Goal: Contribute content: Contribute content

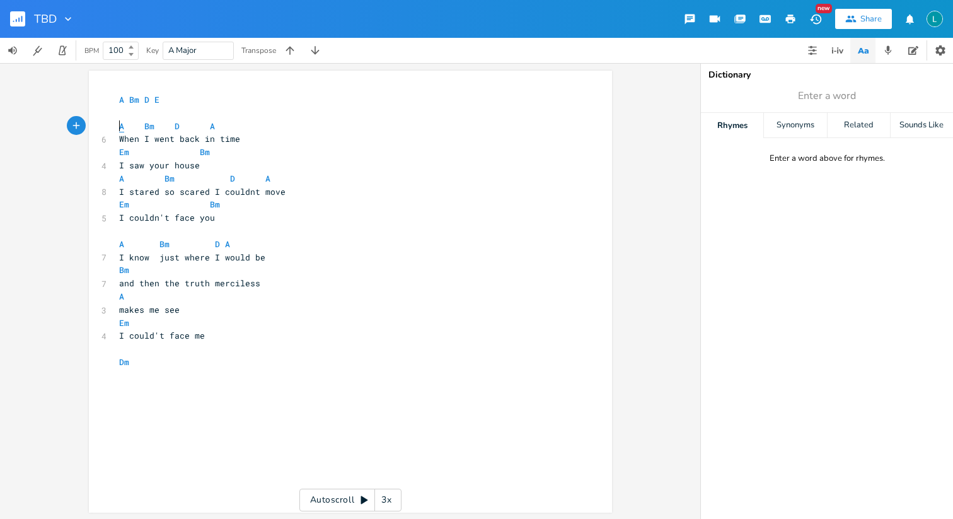
click at [119, 124] on span "A" at bounding box center [121, 126] width 5 height 12
click at [121, 101] on span "A Bm D E" at bounding box center [139, 99] width 40 height 11
click at [120, 97] on span "A Bm D E" at bounding box center [139, 99] width 40 height 11
type textarea "A"
click at [120, 97] on span "A Bm D E" at bounding box center [139, 99] width 40 height 11
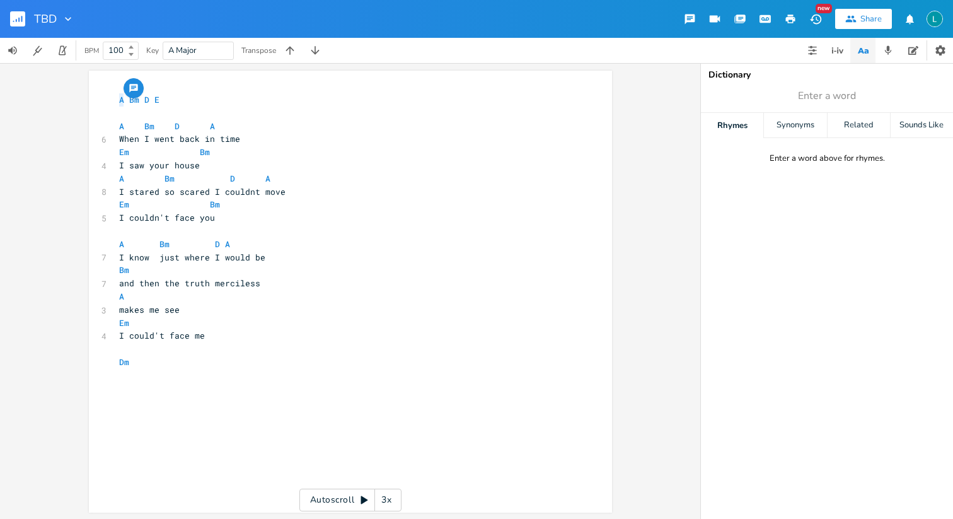
click at [139, 86] on div "button" at bounding box center [134, 88] width 20 height 20
click at [243, 152] on button "Cancel" at bounding box center [231, 150] width 62 height 15
click at [437, 286] on pre "and then the truth merciless" at bounding box center [344, 283] width 455 height 13
type textarea "Dm"
drag, startPoint x: 156, startPoint y: 366, endPoint x: 72, endPoint y: 366, distance: 83.2
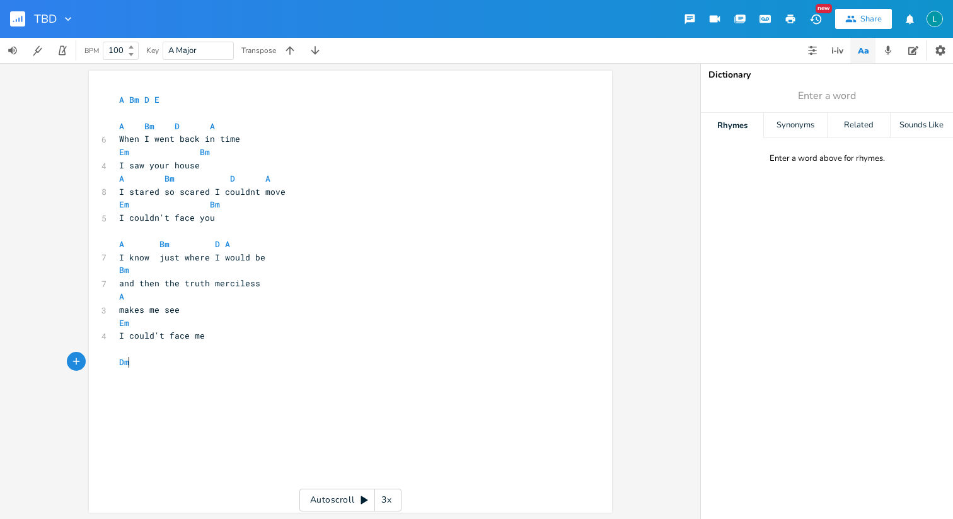
click at [89, 366] on div "Dm x A Bm D E ​ A Bm D A 6 When I went back in time Em Bm 4 I saw your house A …" at bounding box center [350, 292] width 523 height 442
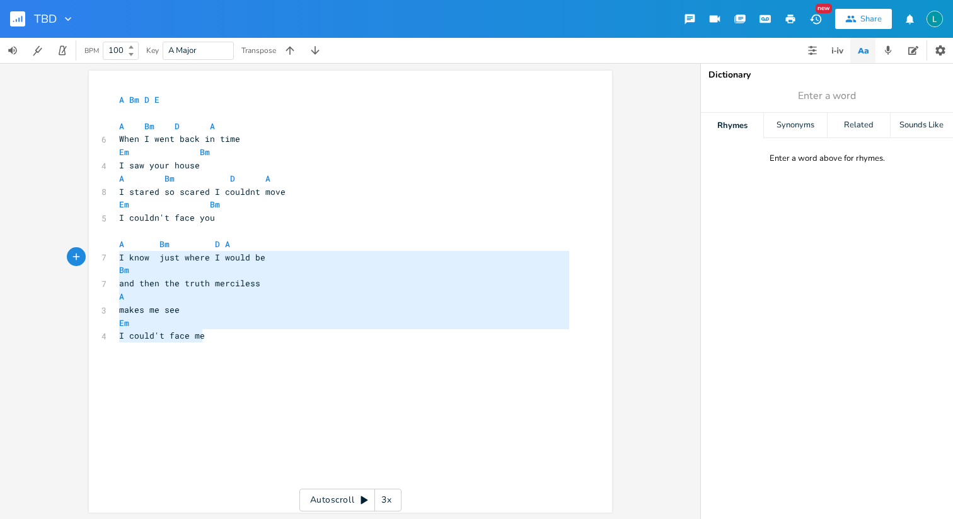
type textarea "A Bm D A I know just where I would be Bm and then the truth merciless A makes m…"
drag, startPoint x: 223, startPoint y: 342, endPoint x: 89, endPoint y: 245, distance: 165.1
click at [89, 245] on div "A Bm D A I know just where I would be Bm and then the truth merciless A makes m…" at bounding box center [350, 292] width 523 height 442
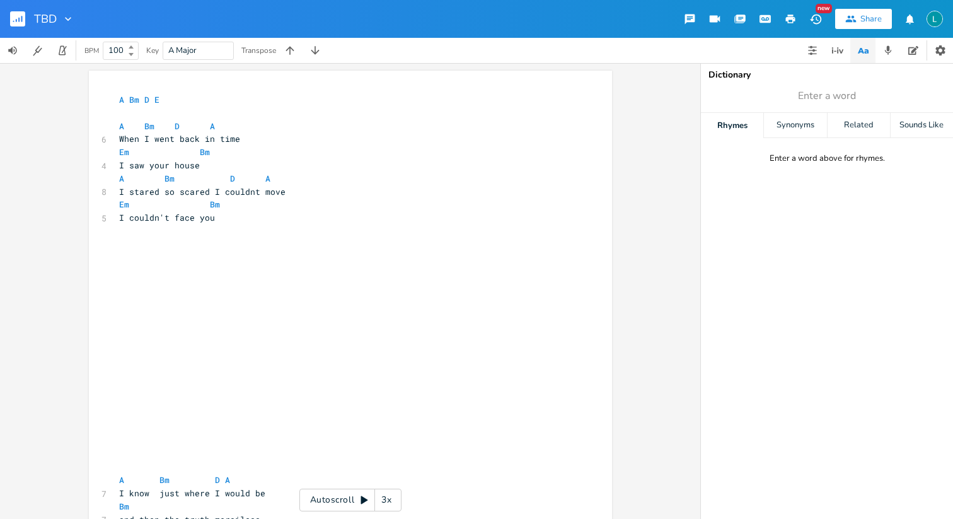
click at [101, 192] on div "8" at bounding box center [101, 191] width 0 height 13
click at [219, 57] on span "A Major" at bounding box center [198, 50] width 60 height 17
click at [223, 52] on span "A Major" at bounding box center [198, 50] width 60 height 17
click at [234, 89] on div "x A Bm D E ​ A Bm D A 6 When I went back in time Em Bm 4 I saw your house A Bm …" at bounding box center [350, 346] width 523 height 551
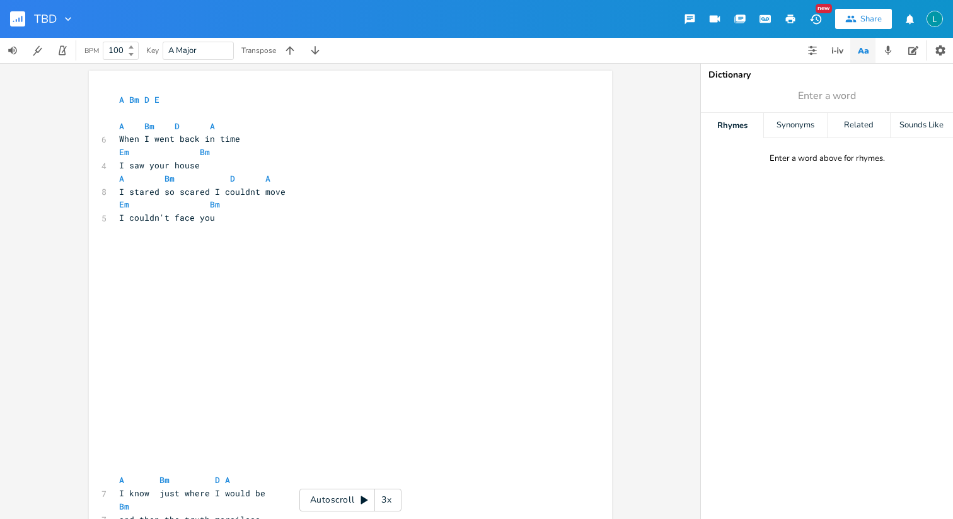
type textarea "A Bm D A"
drag, startPoint x: 225, startPoint y: 129, endPoint x: 97, endPoint y: 126, distance: 128.0
click at [97, 126] on div "A Bm D A x A Bm D E ​ A Bm D A 6 When I went back in time Em Bm 4 I saw your ho…" at bounding box center [350, 346] width 523 height 551
click at [239, 225] on pre "​" at bounding box center [344, 230] width 455 height 13
paste textarea "I"
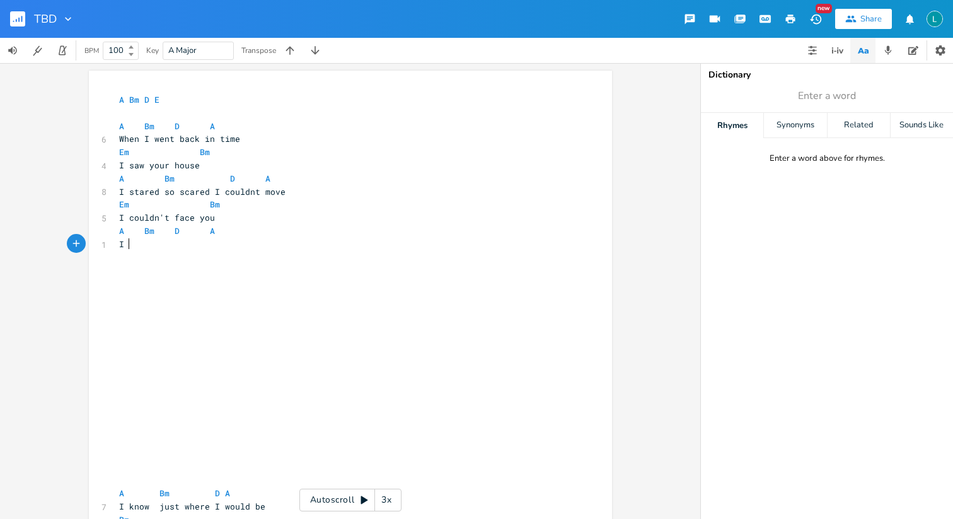
type textarea "I i"
type textarea "turned around"
click at [131, 229] on span "A Bm D A" at bounding box center [167, 230] width 96 height 11
click at [187, 231] on span "A Bm D A" at bounding box center [177, 230] width 116 height 11
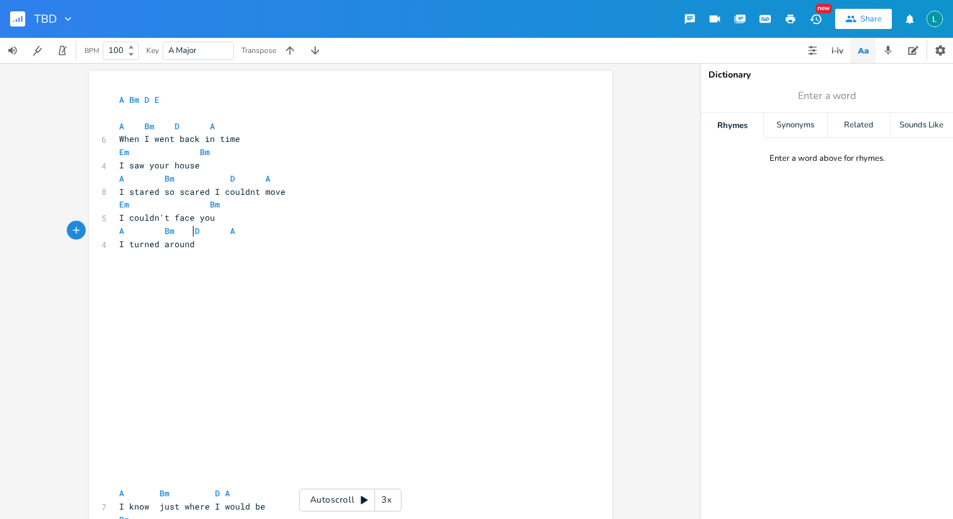
scroll to position [0, 2]
click at [205, 235] on span "A Bm D A" at bounding box center [179, 230] width 121 height 11
click at [202, 240] on pre "I turned around" at bounding box center [344, 244] width 455 height 13
type textarea "walk to"
type textarea "owar"
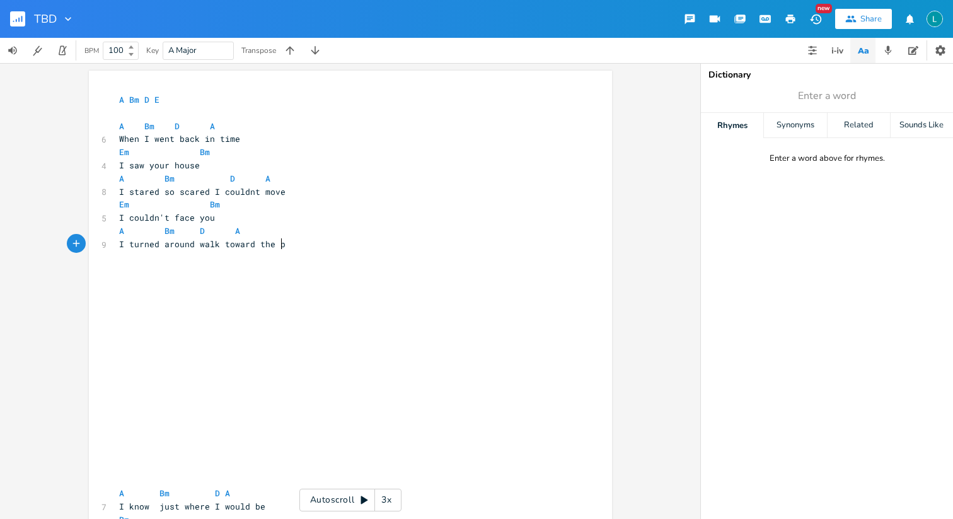
scroll to position [0, 51]
type textarea "[PERSON_NAME] the park"
click at [187, 233] on span "A Bm D A" at bounding box center [179, 230] width 121 height 11
click at [210, 246] on span "I turned around walk toward the park" at bounding box center [210, 243] width 182 height 11
click at [212, 248] on span "I turned around walk toward the park" at bounding box center [210, 243] width 182 height 11
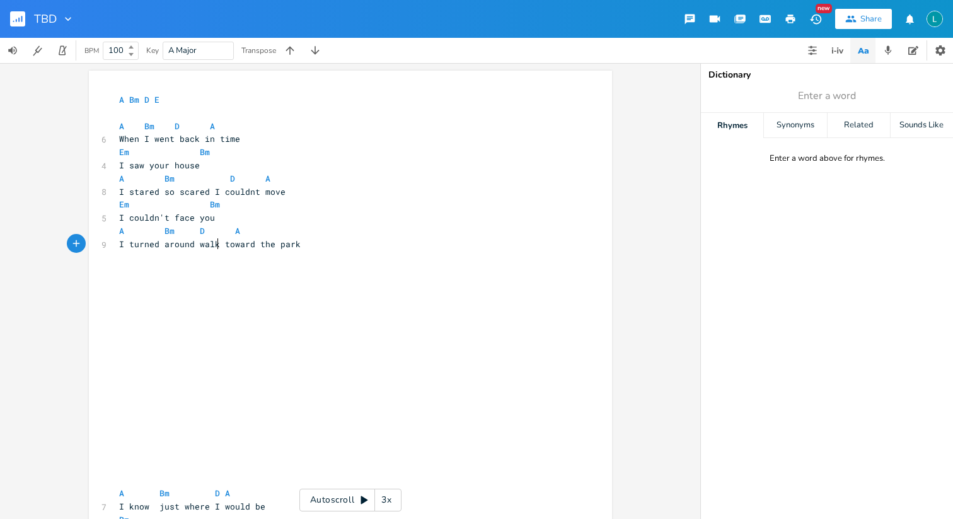
type textarea "ed"
click at [238, 245] on span "I turned around walked toward the park" at bounding box center [215, 243] width 192 height 11
type textarea "ard"
drag, startPoint x: 241, startPoint y: 245, endPoint x: 261, endPoint y: 245, distance: 19.5
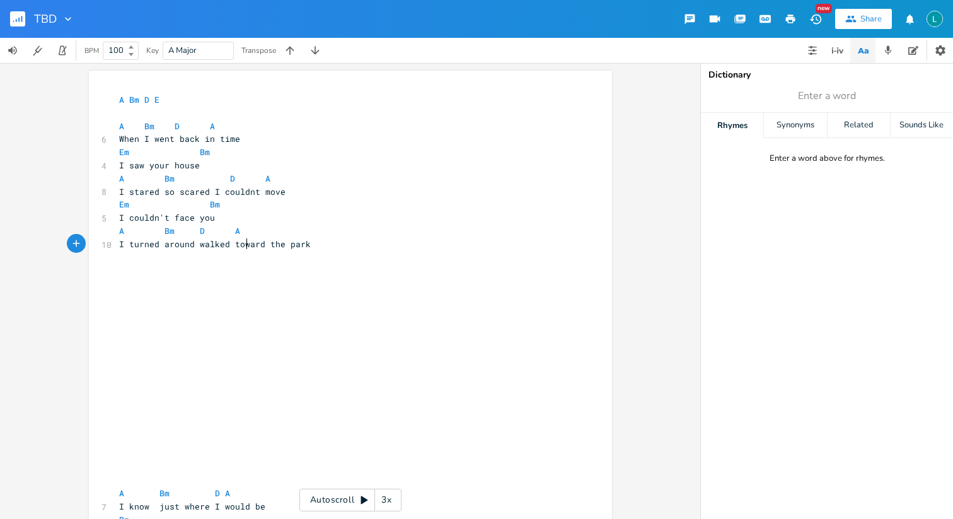
click at [261, 245] on span "I turned around walked toward the park" at bounding box center [215, 243] width 192 height 11
click at [259, 245] on span "I turned around walked to the park" at bounding box center [204, 243] width 171 height 11
type textarea "at"
click at [221, 231] on span "A Bm D A" at bounding box center [179, 230] width 121 height 11
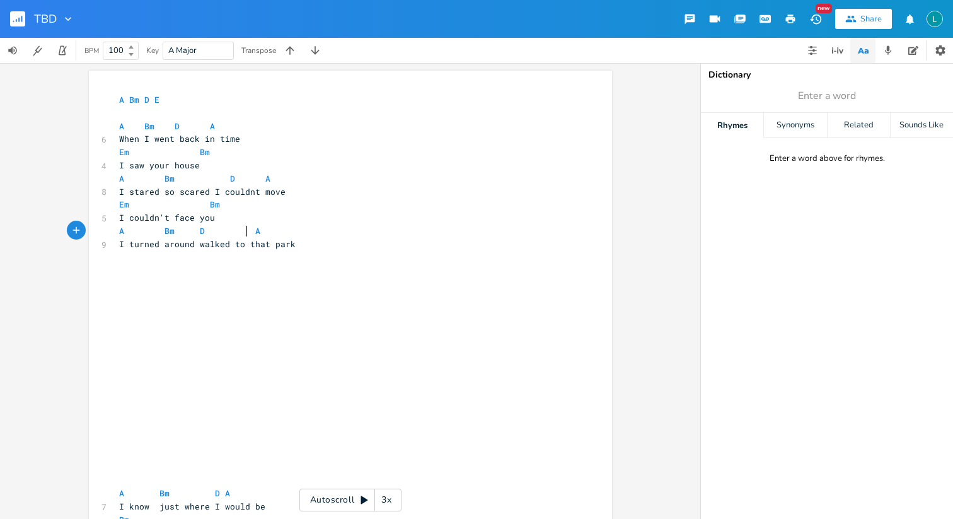
scroll to position [0, 8]
click at [185, 169] on span "I saw your house" at bounding box center [159, 164] width 81 height 11
type textarea "house"
click at [204, 158] on icon "button" at bounding box center [207, 154] width 10 height 10
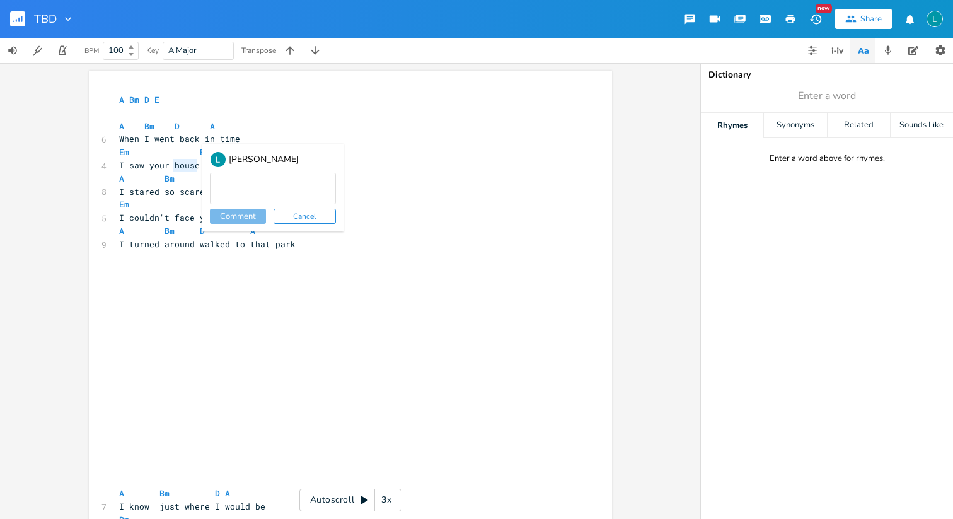
click at [315, 231] on pre "A Bm D A" at bounding box center [344, 230] width 455 height 13
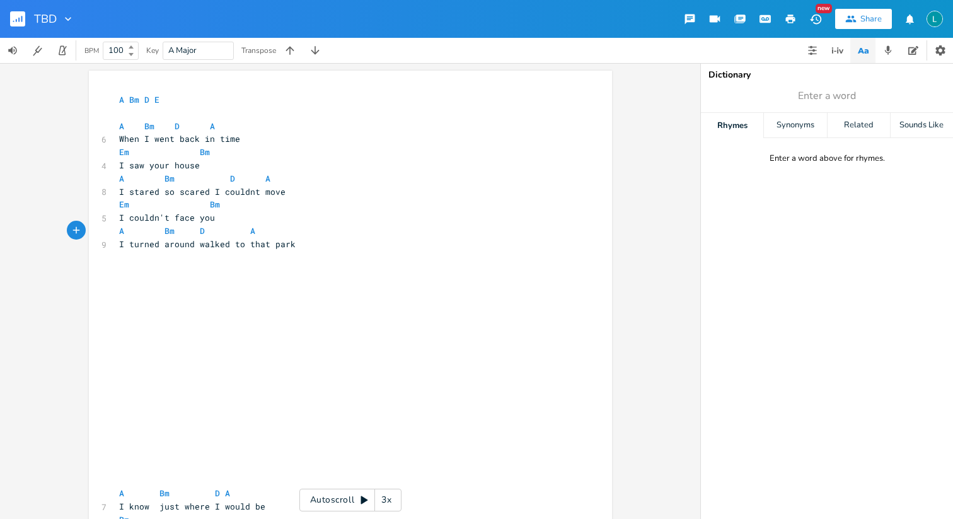
click at [185, 166] on span "I saw your house" at bounding box center [159, 164] width 81 height 11
type textarea "house"
click at [185, 166] on span "I saw your house" at bounding box center [159, 164] width 81 height 11
click at [229, 157] on icon "button" at bounding box center [229, 153] width 15 height 15
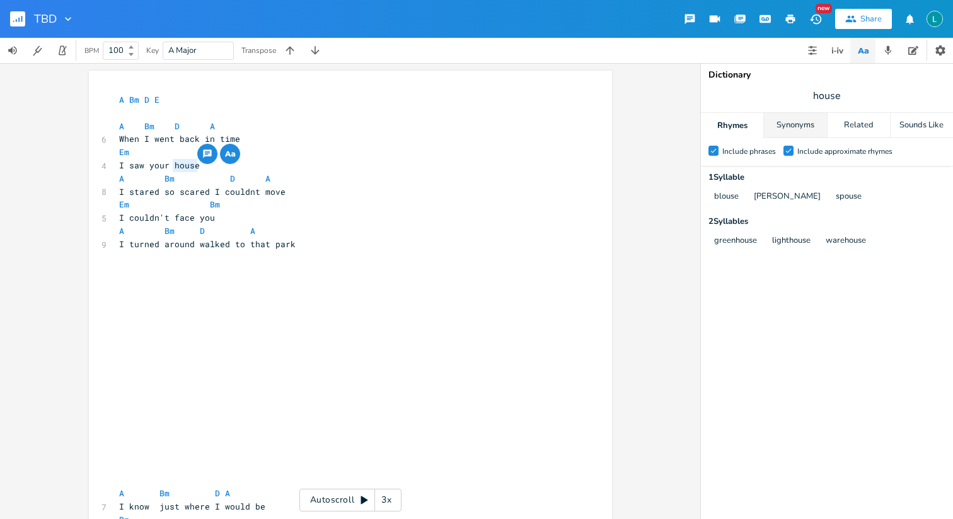
click at [798, 127] on div "Synonyms" at bounding box center [795, 125] width 62 height 25
click at [838, 131] on div "Related" at bounding box center [858, 125] width 62 height 25
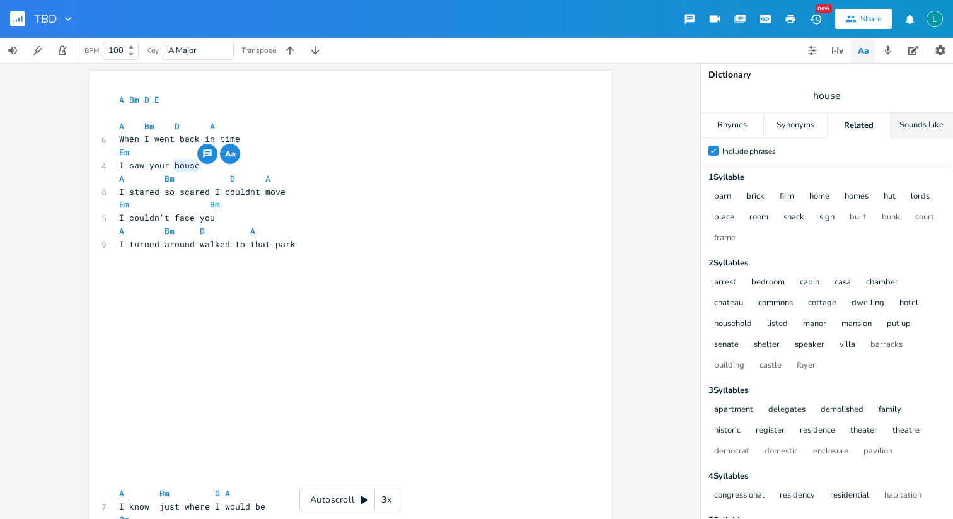
click at [902, 132] on div "Sounds Like" at bounding box center [922, 125] width 62 height 25
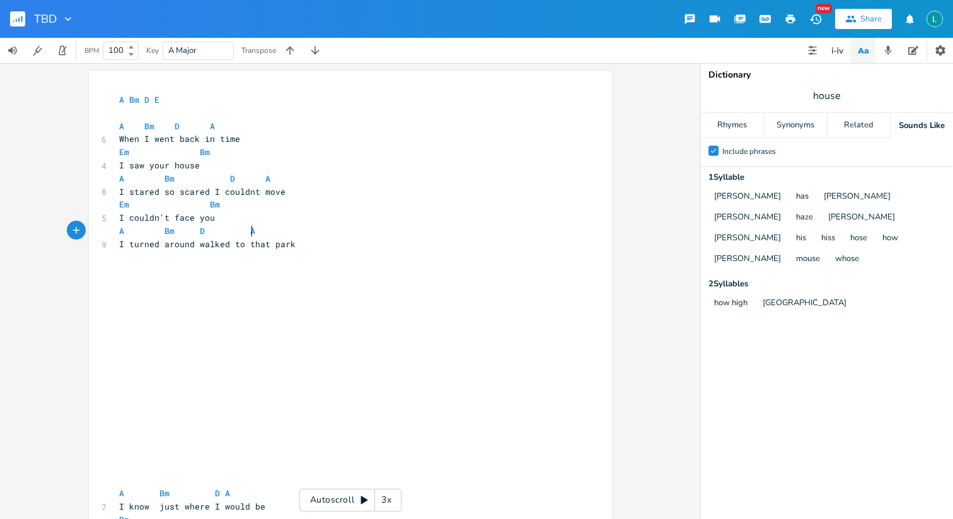
click at [463, 236] on pre "A Bm D A" at bounding box center [344, 230] width 455 height 13
click at [467, 246] on pre "I turned around walked to that park" at bounding box center [344, 244] width 455 height 13
type textarea "Em"
type textarea "The ghost of the start"
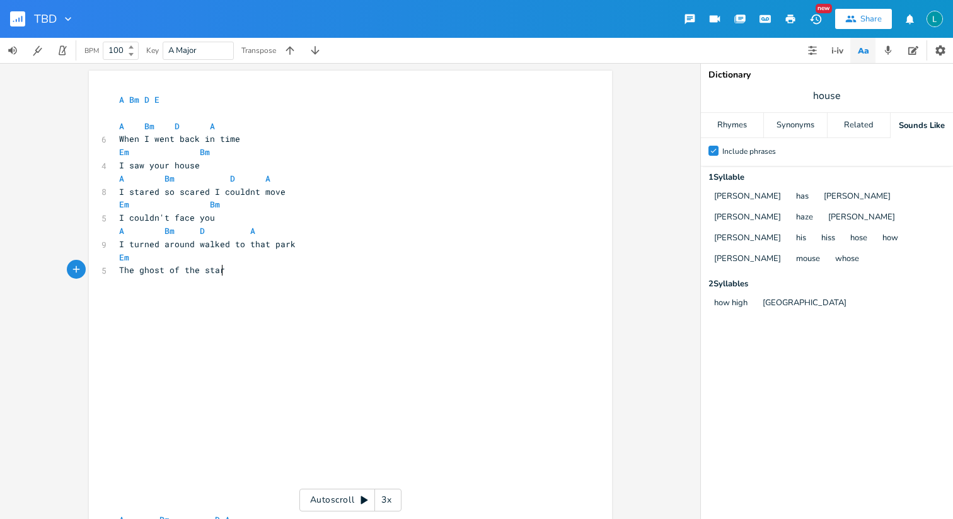
scroll to position [0, 81]
click at [292, 255] on pre "Em" at bounding box center [344, 257] width 455 height 13
type textarea "Bm"
click at [296, 267] on pre "The ghost of the start" at bounding box center [344, 269] width 455 height 13
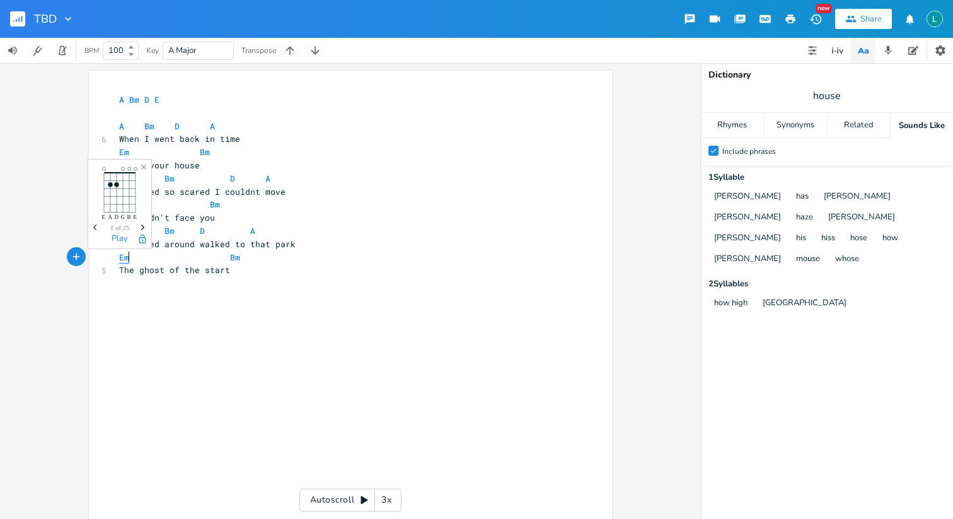
click at [124, 258] on span "Em" at bounding box center [124, 257] width 10 height 12
click at [154, 95] on span "E" at bounding box center [156, 100] width 5 height 12
click at [172, 99] on pre "A Bm D E" at bounding box center [344, 99] width 455 height 13
click at [844, 47] on icon "button" at bounding box center [837, 50] width 15 height 15
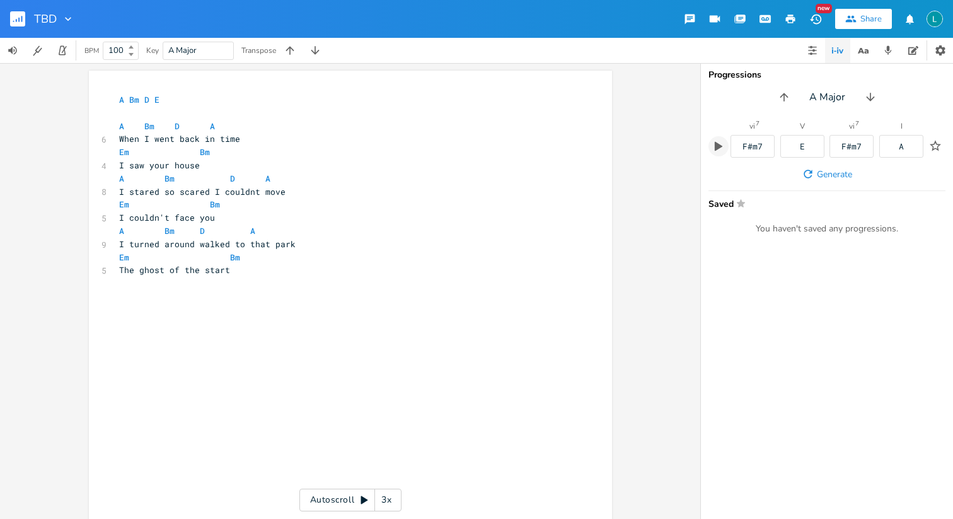
click at [722, 145] on icon "button" at bounding box center [718, 146] width 11 height 11
click at [151, 156] on span "Em Bm" at bounding box center [164, 151] width 91 height 11
click at [129, 156] on span "Em Bm" at bounding box center [164, 151] width 91 height 11
click at [125, 208] on span "Em Bm" at bounding box center [169, 204] width 101 height 11
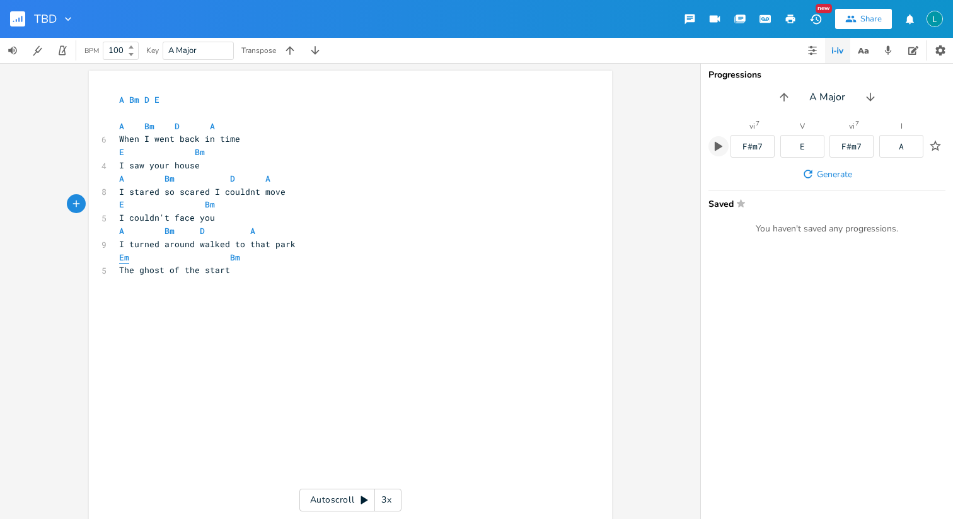
click at [124, 258] on span "Em" at bounding box center [124, 257] width 10 height 12
click at [128, 258] on span "Em Bm" at bounding box center [179, 256] width 121 height 11
click at [864, 94] on icon "button" at bounding box center [870, 97] width 13 height 13
click at [863, 94] on button "button" at bounding box center [873, 97] width 20 height 20
click at [788, 90] on button "button" at bounding box center [784, 97] width 20 height 20
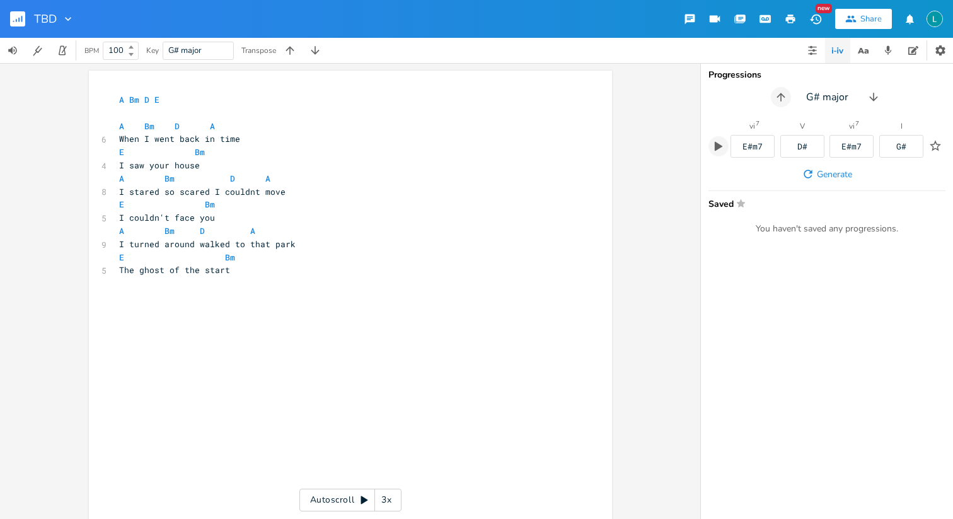
click at [788, 90] on button "button" at bounding box center [781, 97] width 20 height 20
click at [788, 90] on button "button" at bounding box center [784, 97] width 20 height 20
click at [788, 90] on button "button" at bounding box center [781, 97] width 20 height 20
click at [871, 96] on icon "button" at bounding box center [869, 97] width 13 height 13
click at [871, 96] on icon "button" at bounding box center [873, 97] width 13 height 13
